Goal: Book appointment/travel/reservation

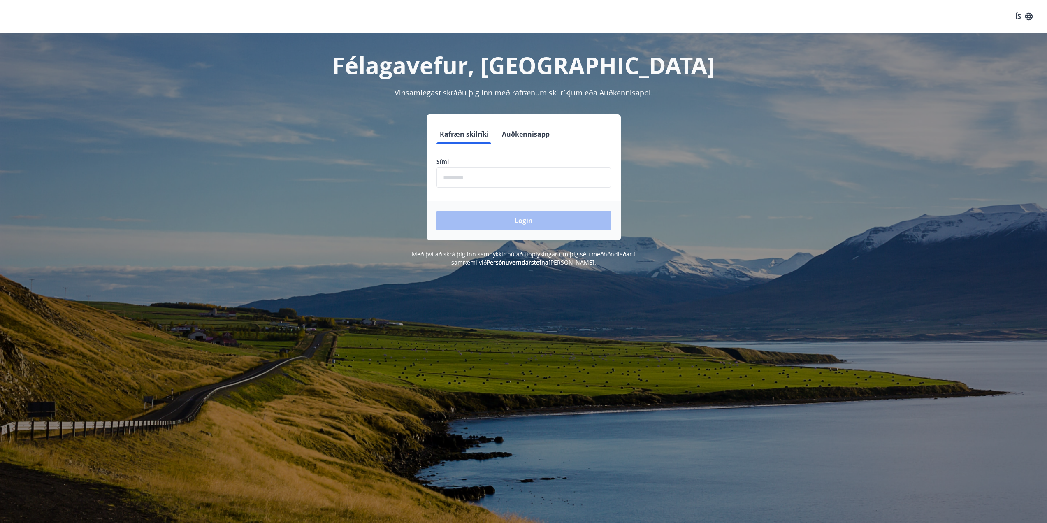
click at [479, 187] on input "phone" at bounding box center [524, 178] width 174 height 20
type input "*"
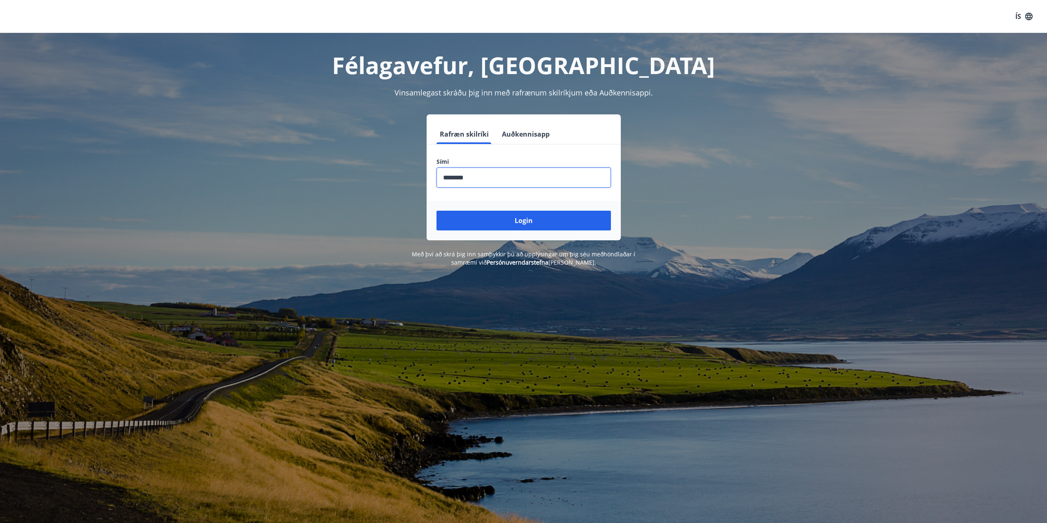
type input "********"
click at [437, 211] on button "Login" at bounding box center [524, 221] width 174 height 20
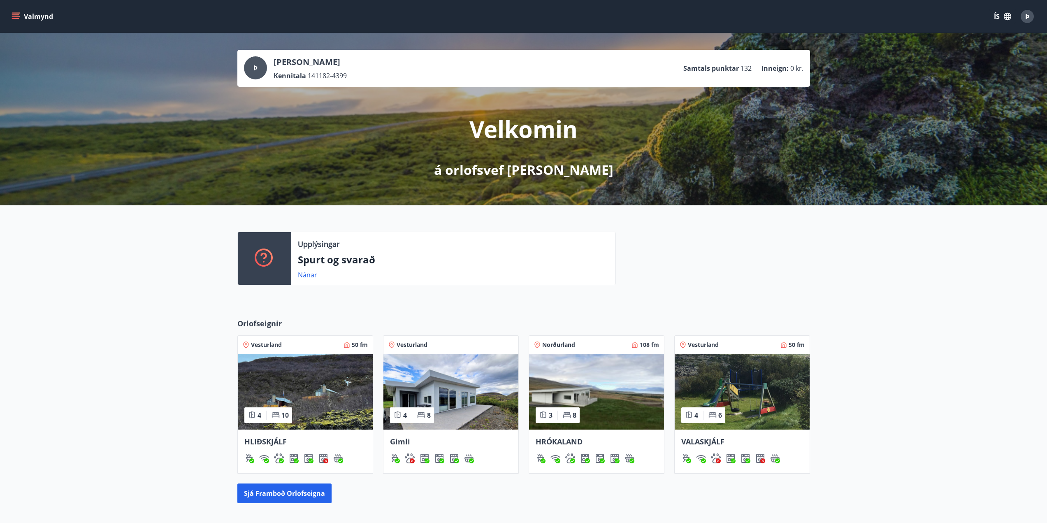
click at [598, 390] on img at bounding box center [596, 392] width 135 height 76
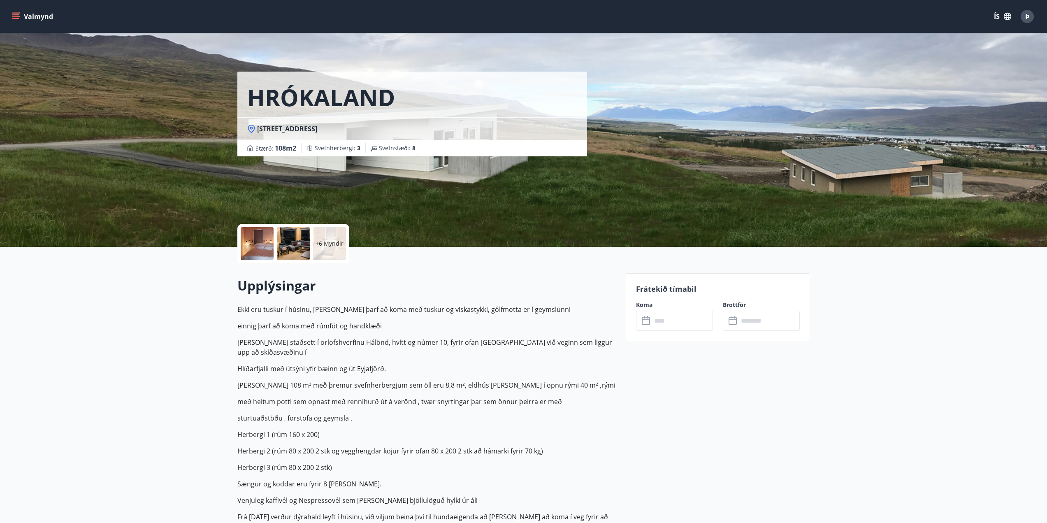
click at [665, 313] on input "text" at bounding box center [682, 321] width 61 height 20
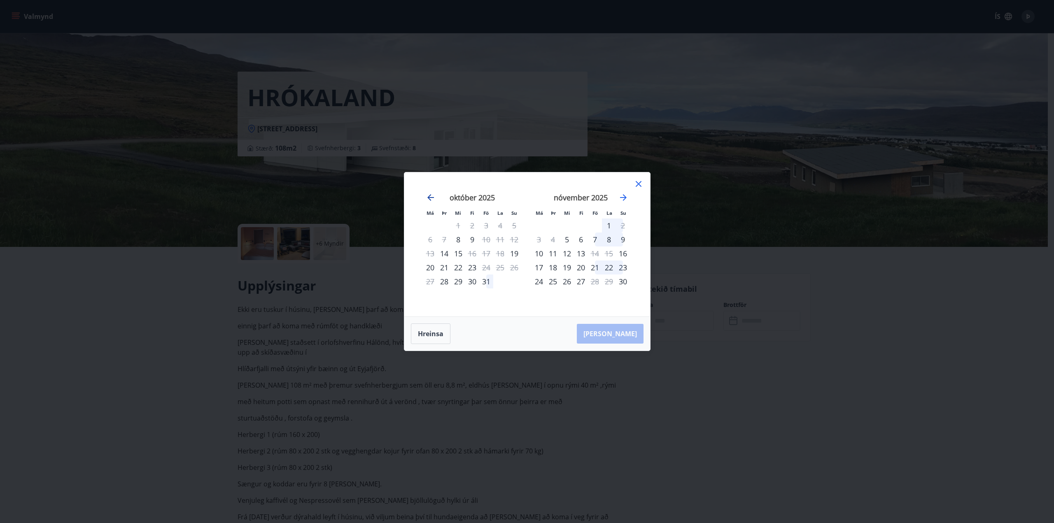
click at [426, 197] on icon "Move backward to switch to the previous month." at bounding box center [431, 198] width 10 height 10
click at [624, 196] on icon "Move forward to switch to the next month." at bounding box center [623, 197] width 7 height 7
click at [637, 186] on icon at bounding box center [638, 184] width 10 height 10
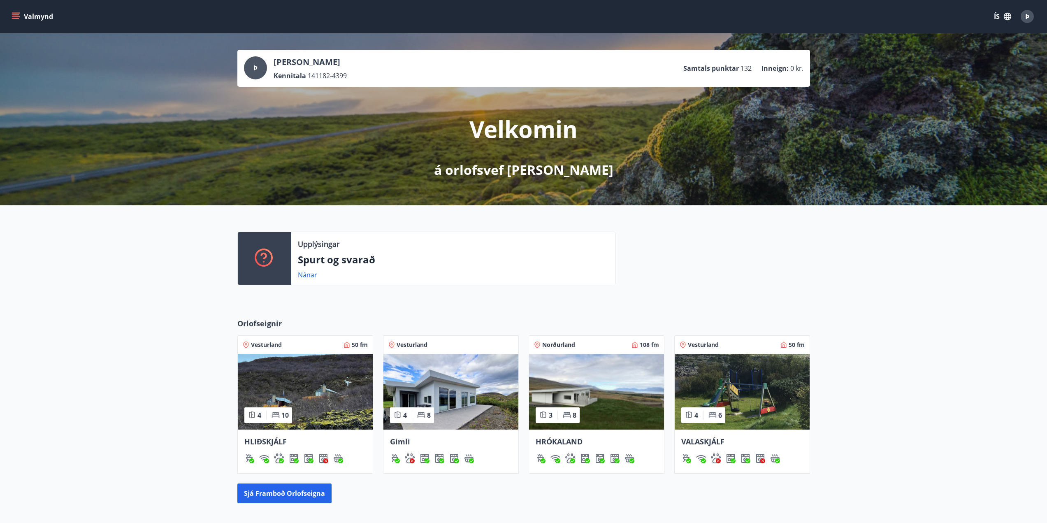
click at [469, 403] on img at bounding box center [451, 392] width 135 height 76
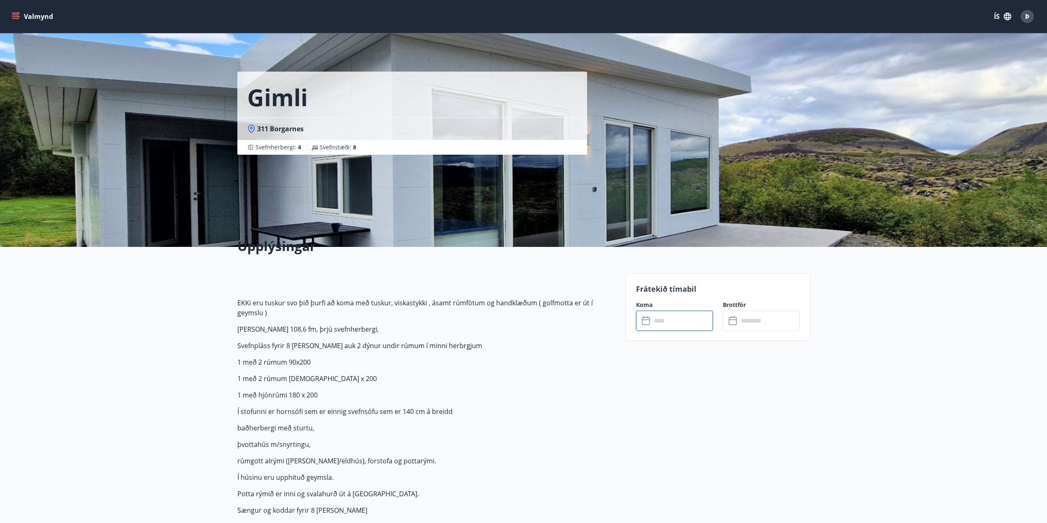
click at [681, 327] on input "text" at bounding box center [682, 321] width 61 height 20
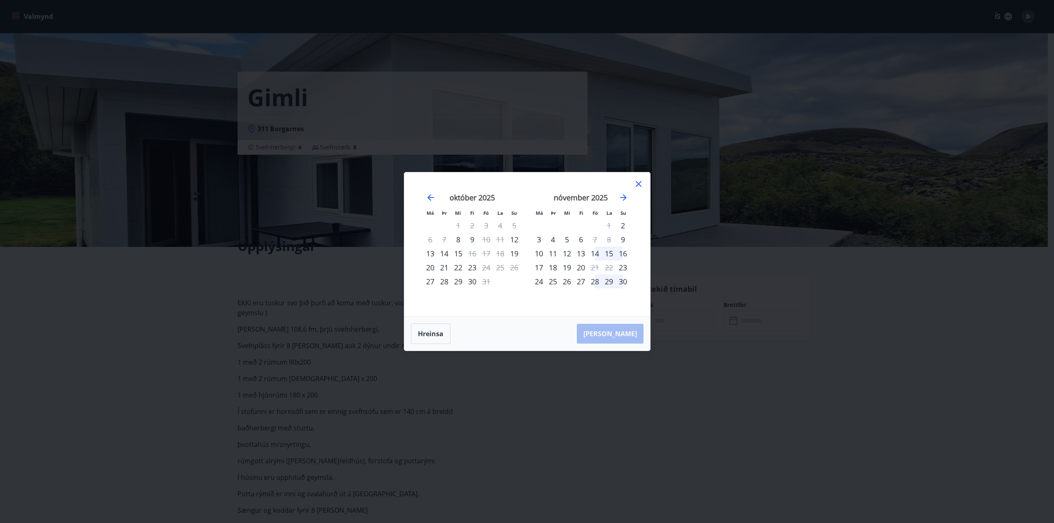
click at [641, 181] on icon at bounding box center [638, 184] width 10 height 10
